Goal: Task Accomplishment & Management: Use online tool/utility

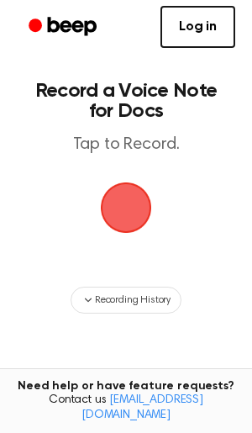
click at [142, 213] on span "button" at bounding box center [126, 207] width 71 height 71
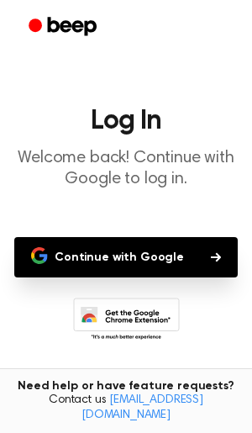
click at [142, 251] on button "Continue with Google" at bounding box center [126, 257] width 224 height 40
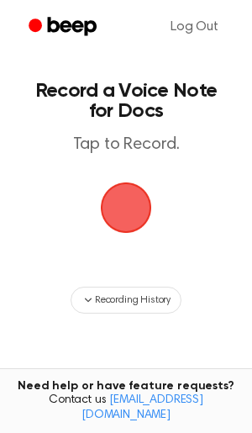
click at [119, 202] on span "button" at bounding box center [125, 207] width 57 height 57
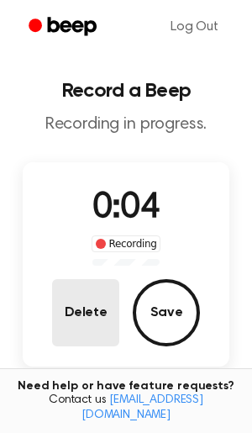
click at [90, 316] on button "Delete" at bounding box center [85, 312] width 67 height 67
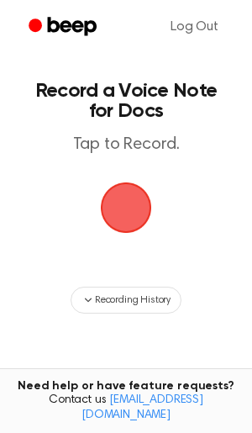
click at [123, 210] on span "button" at bounding box center [126, 208] width 76 height 76
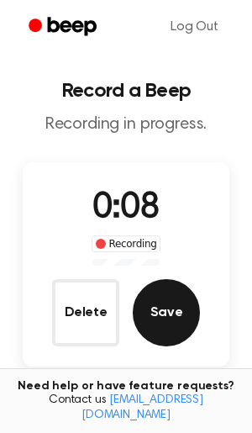
click at [150, 315] on button "Save" at bounding box center [166, 312] width 67 height 67
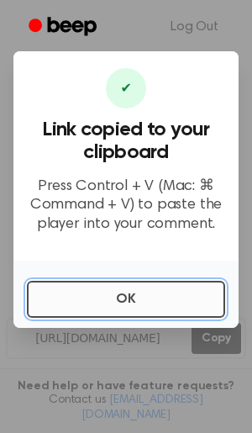
click at [147, 303] on button "OK" at bounding box center [126, 299] width 198 height 37
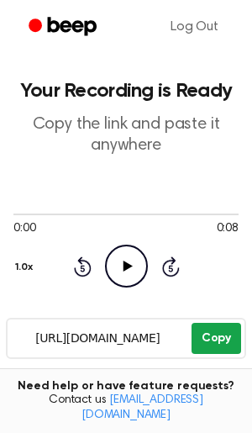
drag, startPoint x: 27, startPoint y: 335, endPoint x: 197, endPoint y: 339, distance: 169.8
click at [197, 339] on div "https://beep.audio/1KsQ9Ab Copy" at bounding box center [126, 338] width 240 height 41
click at [205, 335] on button "Copy" at bounding box center [217, 338] width 50 height 31
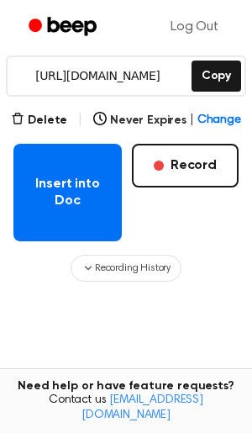
scroll to position [239, 0]
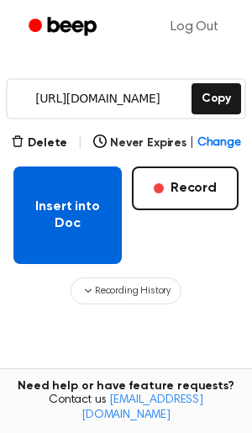
click at [51, 242] on button "Insert into Doc" at bounding box center [67, 214] width 108 height 97
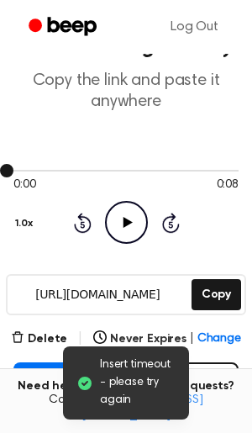
scroll to position [43, 0]
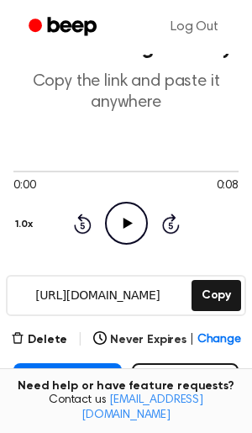
click at [171, 221] on icon at bounding box center [171, 223] width 18 height 20
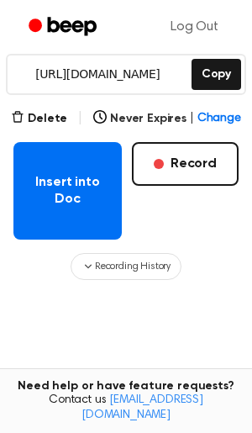
scroll to position [259, 0]
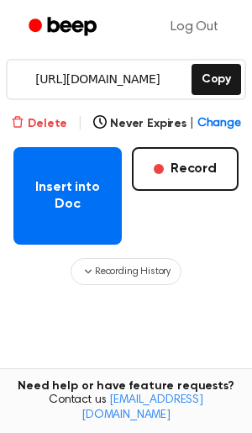
click at [57, 121] on button "Delete" at bounding box center [39, 124] width 56 height 18
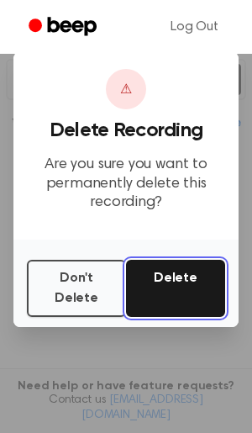
click at [165, 294] on button "Delete" at bounding box center [175, 288] width 99 height 57
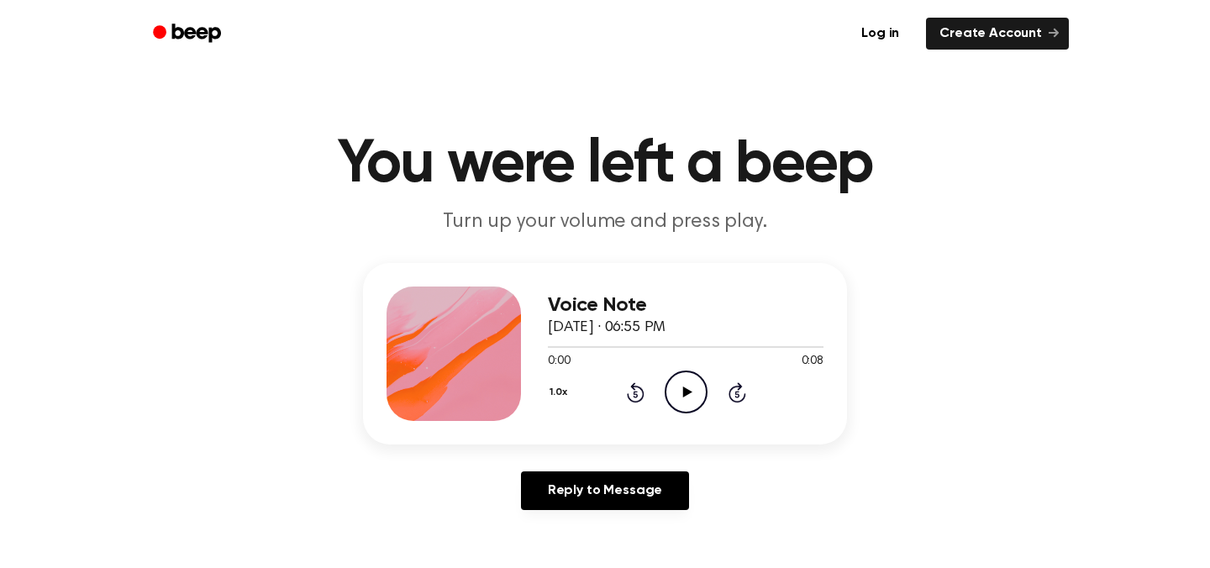
click at [681, 387] on icon "Play Audio" at bounding box center [686, 392] width 43 height 43
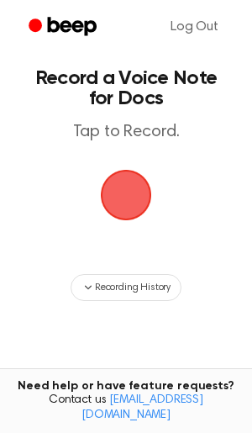
scroll to position [12, 0]
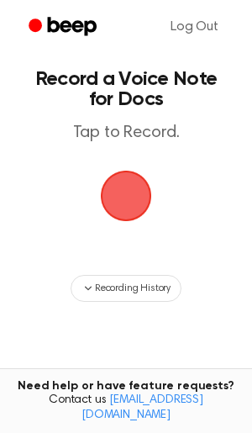
click at [130, 187] on span "button" at bounding box center [126, 195] width 47 height 47
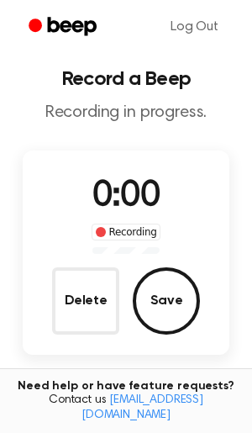
scroll to position [65, 0]
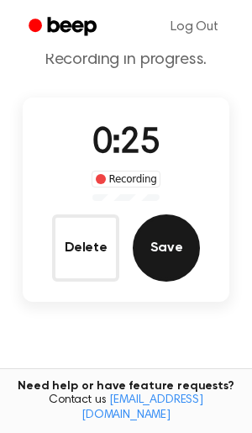
click at [152, 236] on button "Save" at bounding box center [166, 247] width 67 height 67
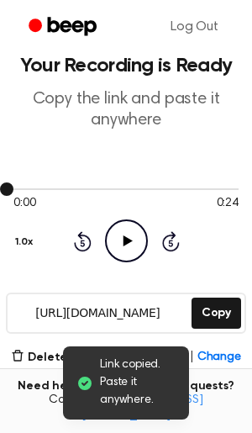
scroll to position [32, 0]
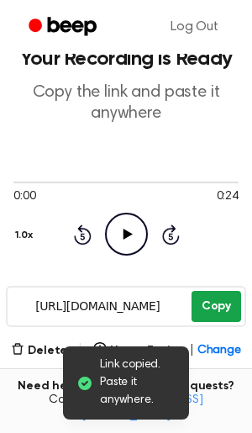
click at [215, 305] on button "Copy" at bounding box center [217, 306] width 50 height 31
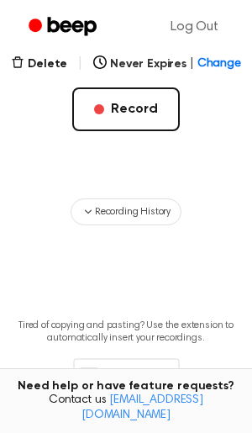
scroll to position [391, 0]
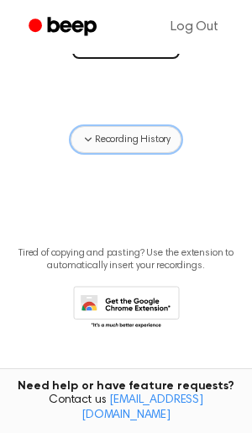
click at [123, 137] on span "Recording History" at bounding box center [133, 139] width 76 height 15
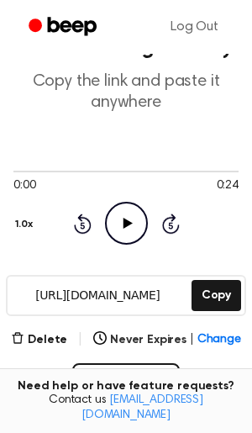
scroll to position [0, 0]
